Goal: Task Accomplishment & Management: Manage account settings

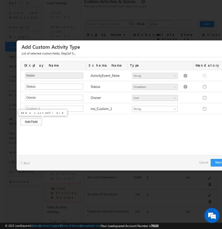
click at [28, 122] on div "Add Field" at bounding box center [31, 121] width 22 height 7
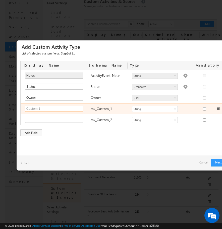
click at [59, 107] on input "text" at bounding box center [54, 109] width 58 height 6
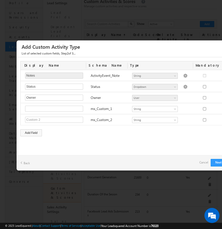
click at [69, 146] on div "Custom Activity Additional Fields Manage Forms Name * Initial Call Description …" at bounding box center [125, 106] width 216 height 98
click at [199, 161] on div "Next Back Cancel" at bounding box center [125, 162] width 216 height 15
click at [203, 163] on link "Cancel" at bounding box center [204, 162] width 9 height 7
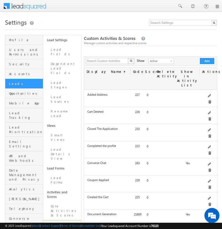
click at [215, 8] on link at bounding box center [217, 7] width 4 height 4
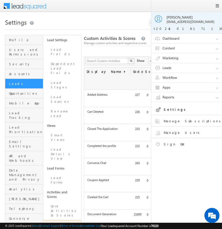
click at [182, 82] on link "Workflow" at bounding box center [188, 78] width 75 height 10
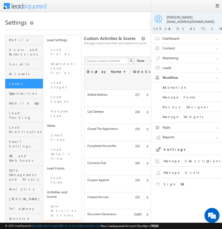
click at [174, 96] on link "Manage Forms" at bounding box center [193, 98] width 60 height 10
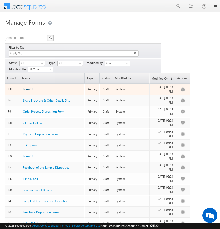
click at [31, 87] on span "Form 13" at bounding box center [28, 89] width 11 height 4
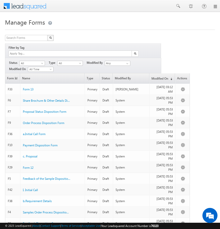
click at [216, 7] on link at bounding box center [215, 7] width 4 height 4
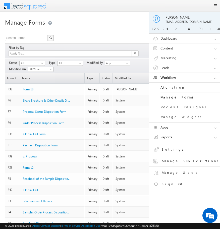
click at [119, 32] on div "Manage Forms Search Forms X 33 results found Filter by Tag Filters Status All" at bounding box center [110, 204] width 210 height 375
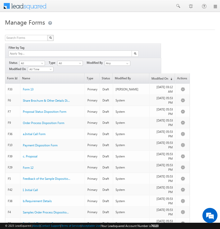
click at [192, 53] on div "Search Forms X 33 results found Filter by Tag Filters Status All" at bounding box center [110, 213] width 210 height 357
click at [71, 73] on link "Name" at bounding box center [52, 78] width 64 height 10
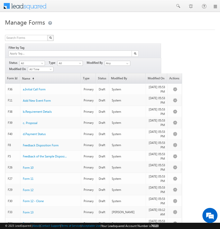
click at [216, 7] on link at bounding box center [215, 7] width 4 height 4
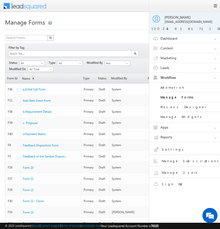
click at [115, 38] on div "Search Forms X 33 results found" at bounding box center [83, 38] width 156 height 7
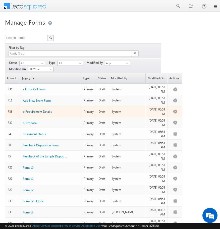
click at [39, 110] on span "b.Requirement Details" at bounding box center [37, 112] width 29 height 4
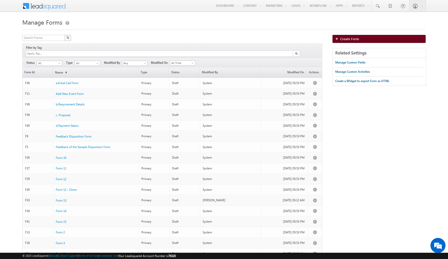
click at [222, 41] on span "Create Form" at bounding box center [350, 39] width 19 height 4
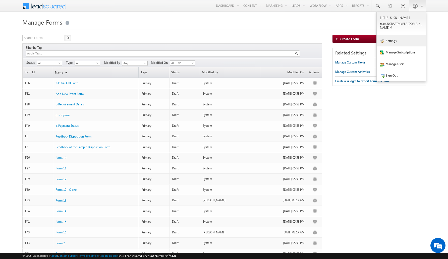
click at [406, 41] on link "Settings" at bounding box center [401, 41] width 49 height 12
